Goal: Information Seeking & Learning: Learn about a topic

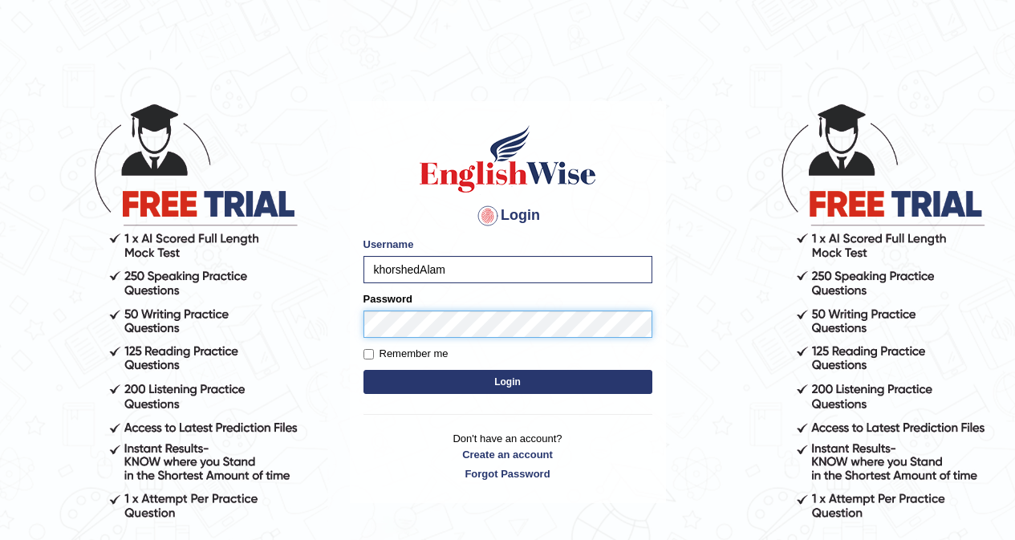
click at [363, 370] on button "Login" at bounding box center [507, 382] width 289 height 24
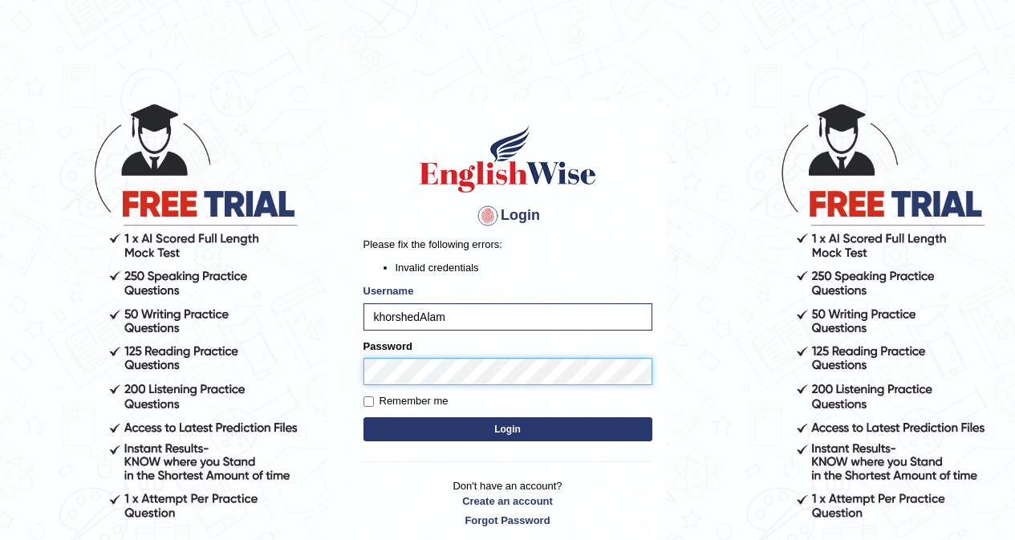
click at [363, 417] on button "Login" at bounding box center [507, 429] width 289 height 24
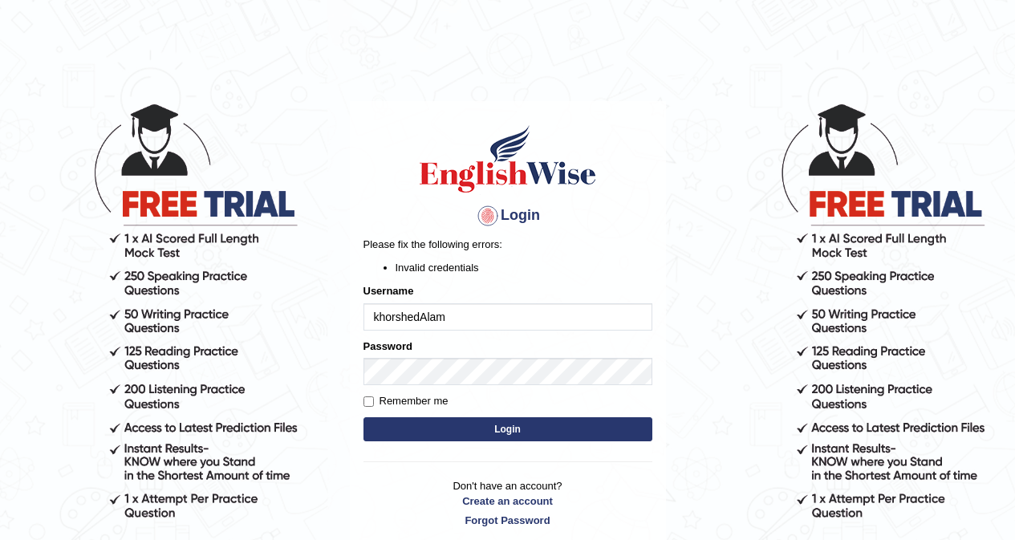
click at [485, 322] on input "khorshedAlam" at bounding box center [507, 316] width 289 height 27
click at [499, 315] on input "khorshedAlam" at bounding box center [507, 316] width 289 height 27
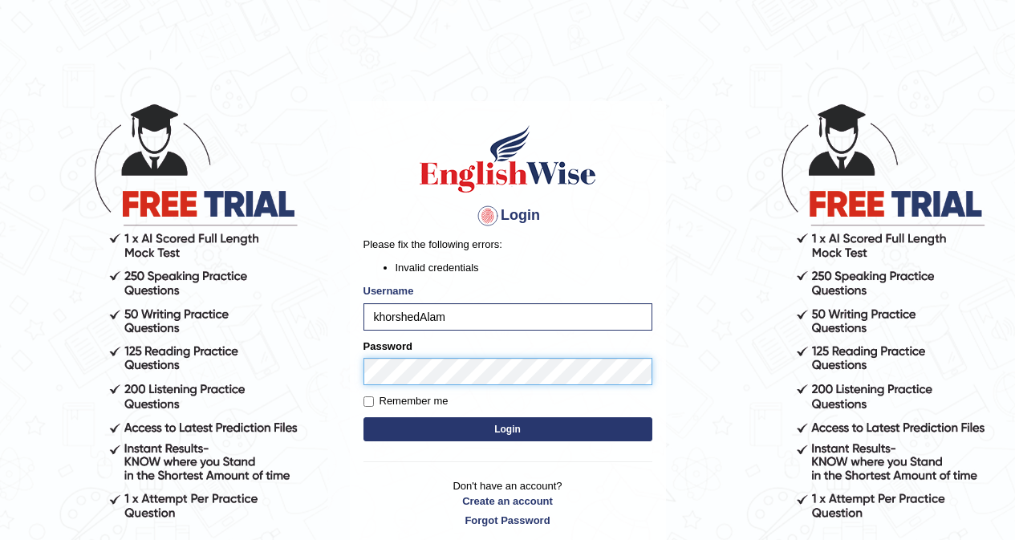
click at [310, 372] on body "Login Please fix the following errors: Invalid credentials Username khorshedAla…" at bounding box center [507, 321] width 1015 height 540
click at [363, 417] on button "Login" at bounding box center [507, 429] width 289 height 24
click at [266, 371] on body "Login Please fix the following errors: Invalid credentials Username [PERSON_NAM…" at bounding box center [507, 321] width 1015 height 540
click at [363, 417] on button "Login" at bounding box center [507, 429] width 289 height 24
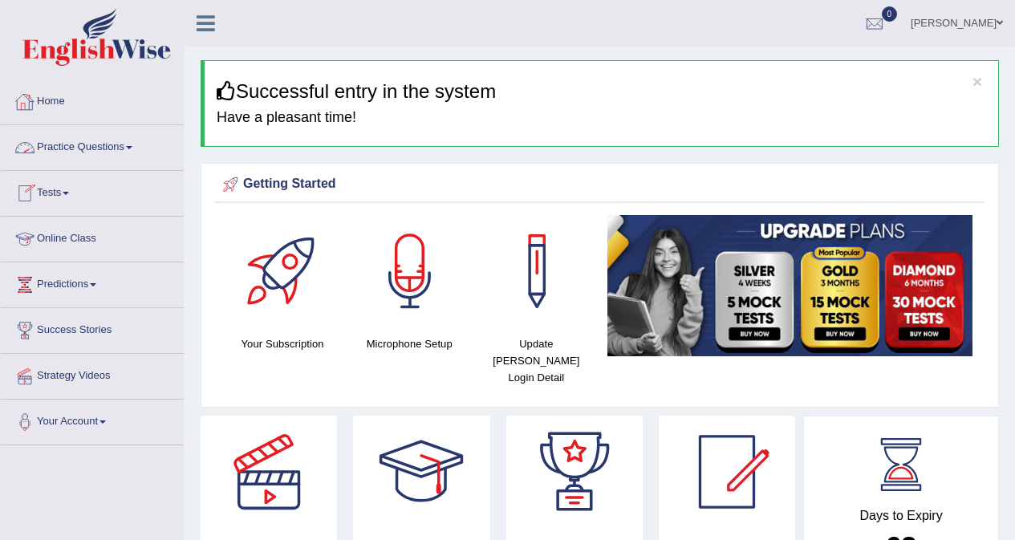
click at [99, 151] on link "Practice Questions" at bounding box center [92, 145] width 183 height 40
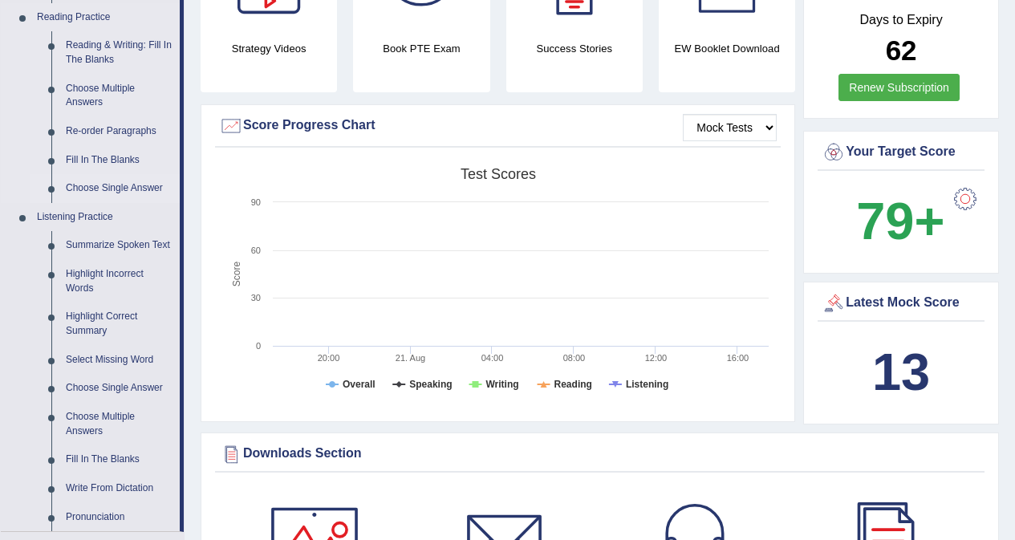
scroll to position [642, 0]
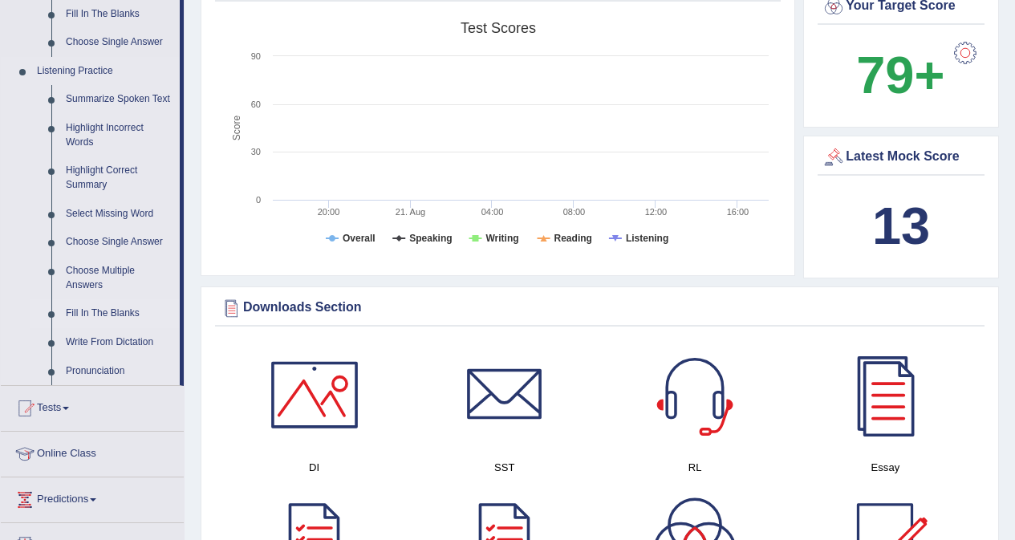
click at [128, 314] on link "Fill In The Blanks" at bounding box center [119, 313] width 121 height 29
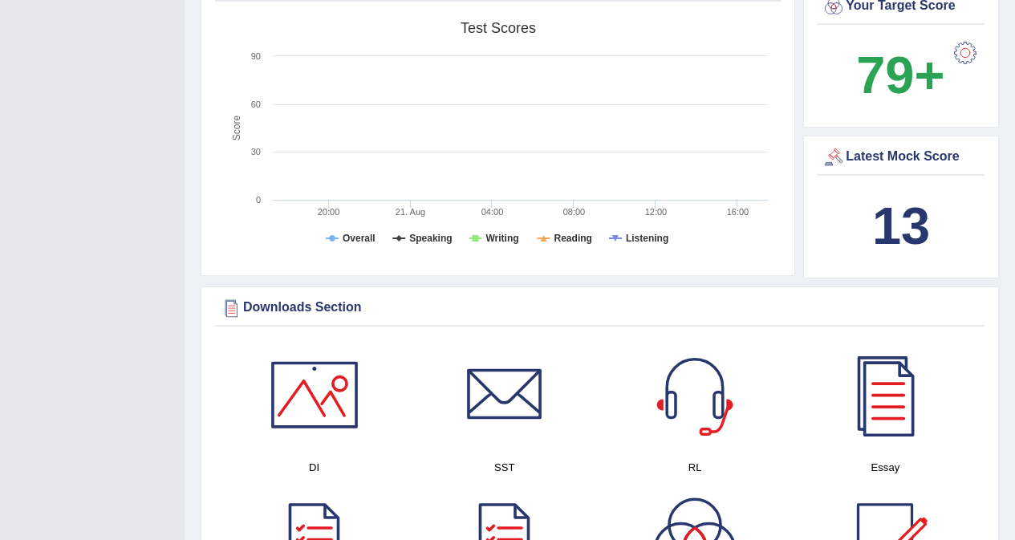
scroll to position [197, 0]
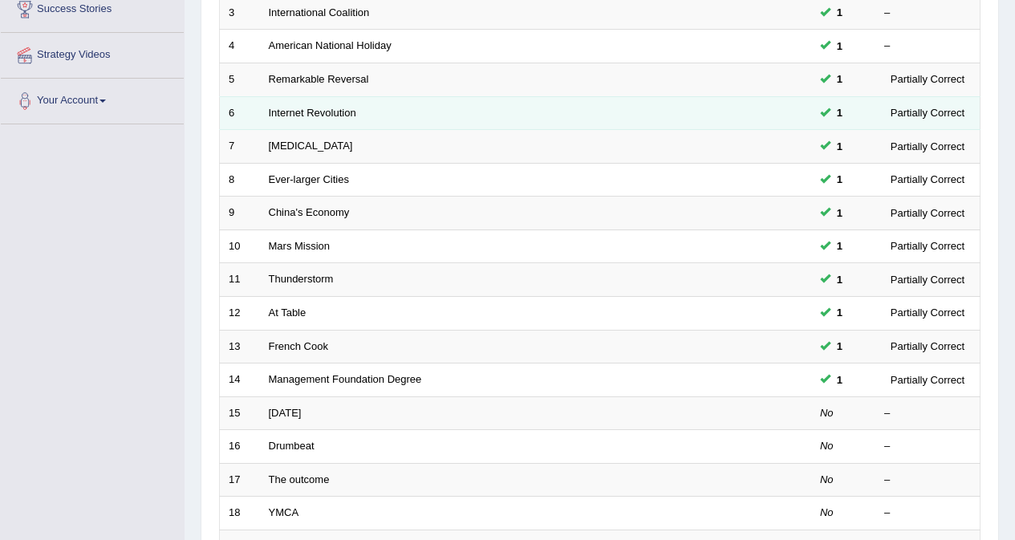
scroll to position [522, 0]
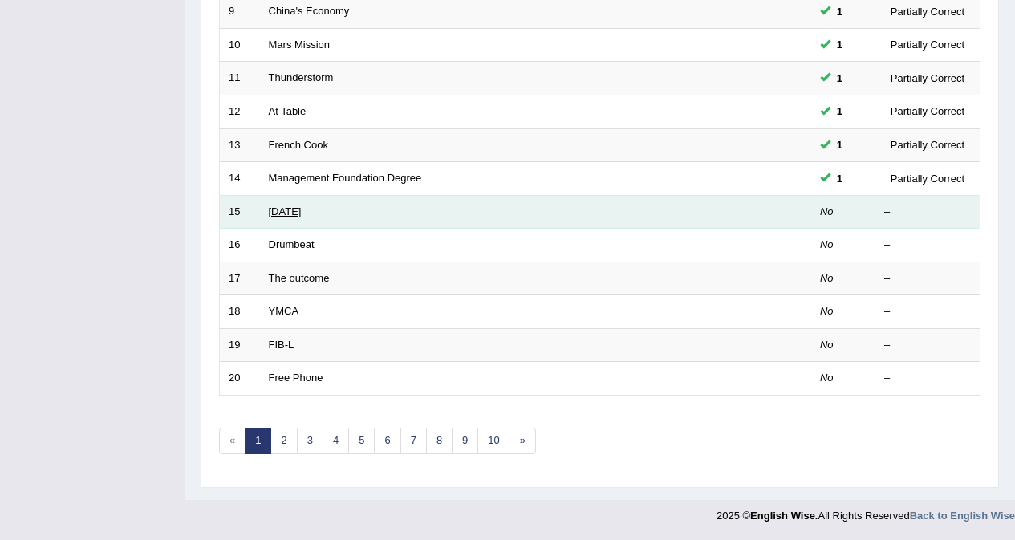
click at [302, 213] on link "[DATE]" at bounding box center [285, 211] width 33 height 12
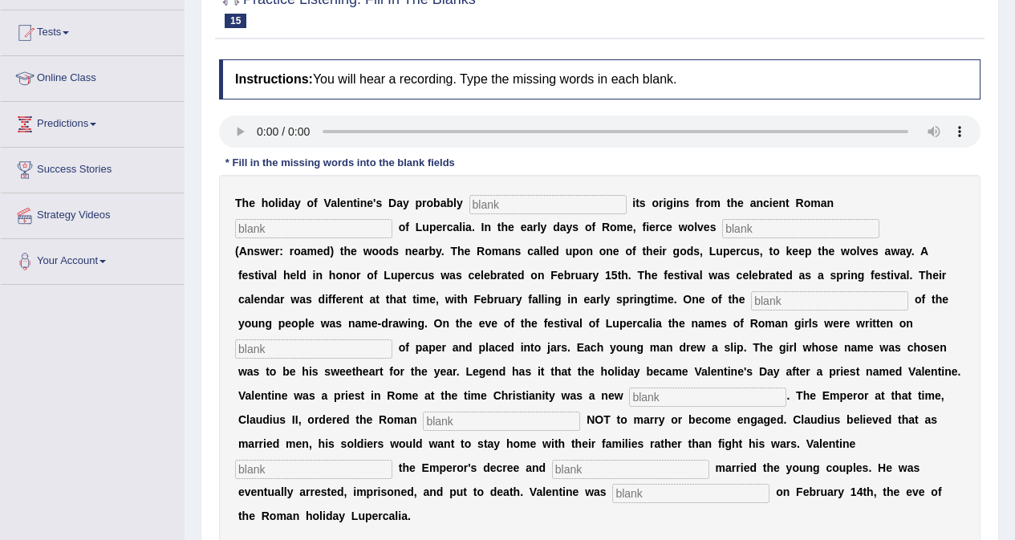
click at [476, 205] on input "text" at bounding box center [547, 204] width 157 height 19
